Goal: Find specific page/section

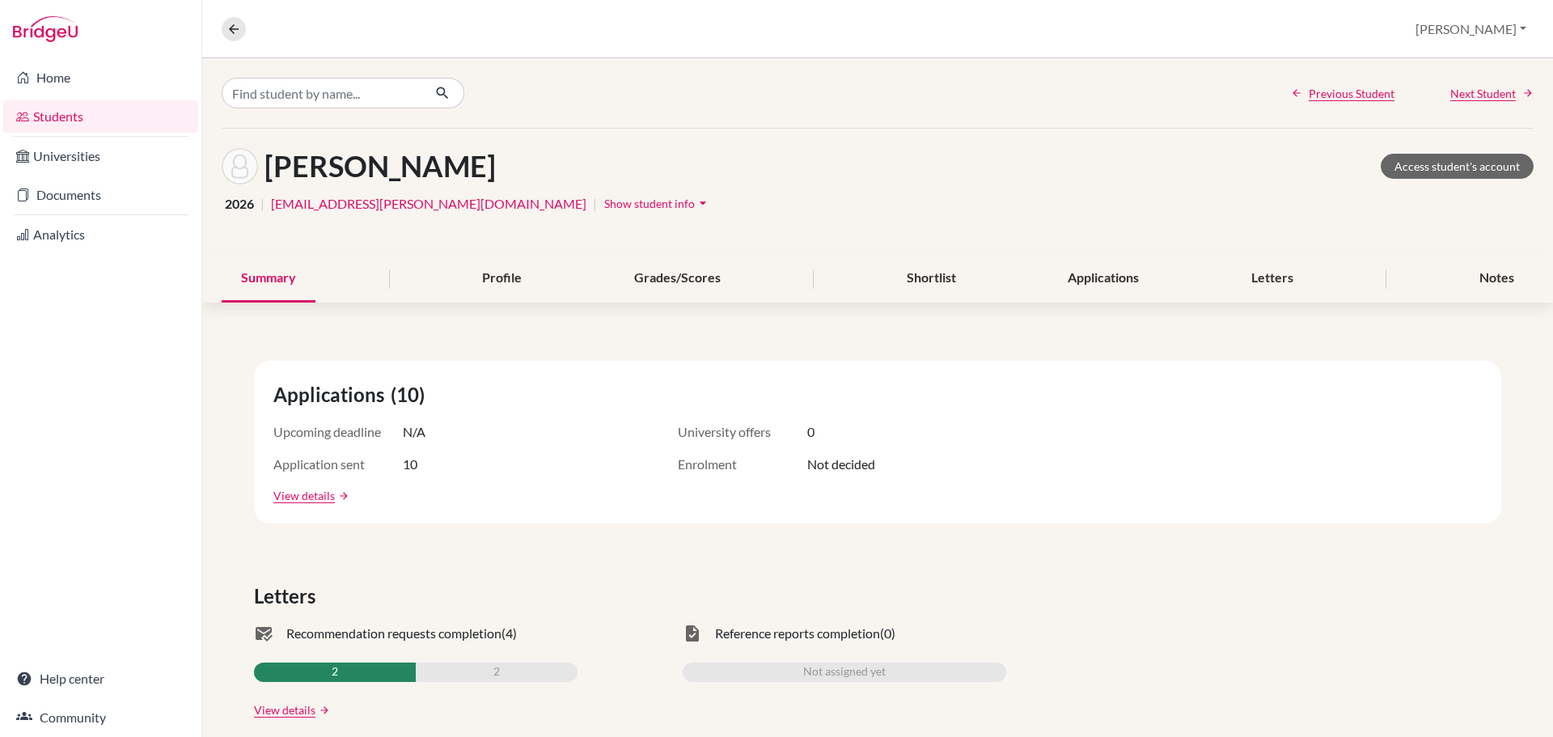
scroll to position [81, 0]
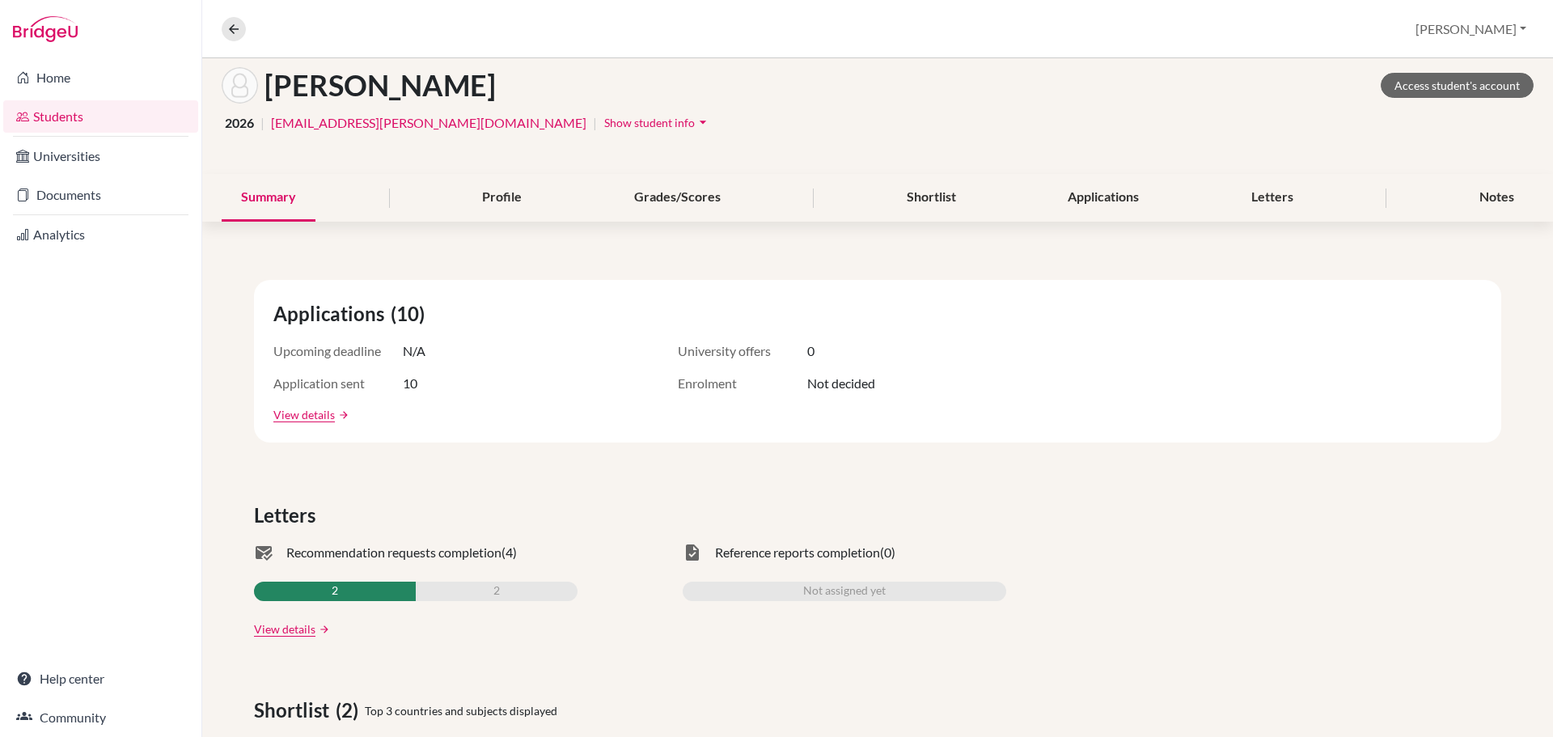
click at [38, 115] on link "Students" at bounding box center [100, 116] width 195 height 32
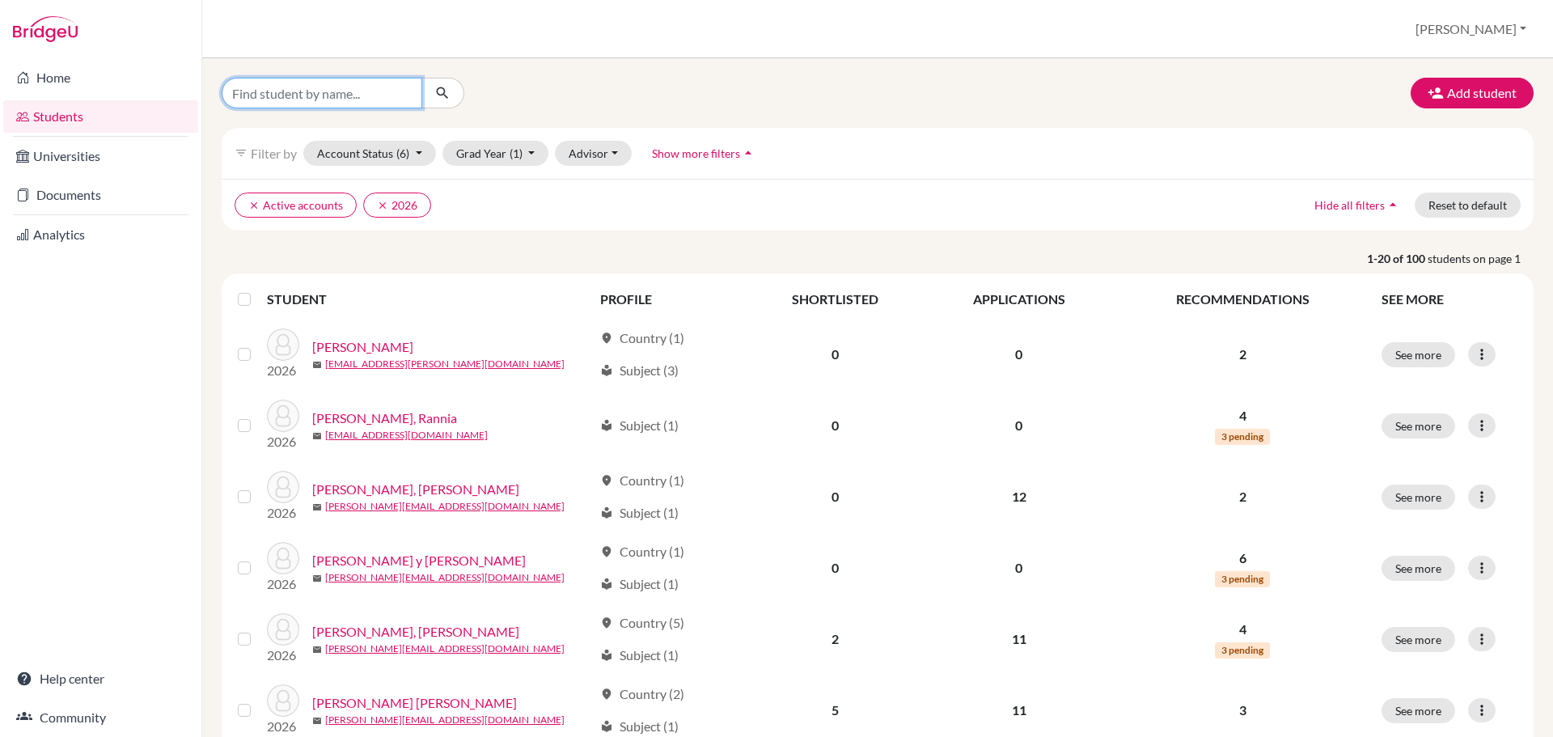
click at [373, 93] on input "Find student by name..." at bounding box center [322, 93] width 201 height 31
type input "[GEOGRAPHIC_DATA]"
click button "submit" at bounding box center [442, 93] width 43 height 31
